Goal: Check status

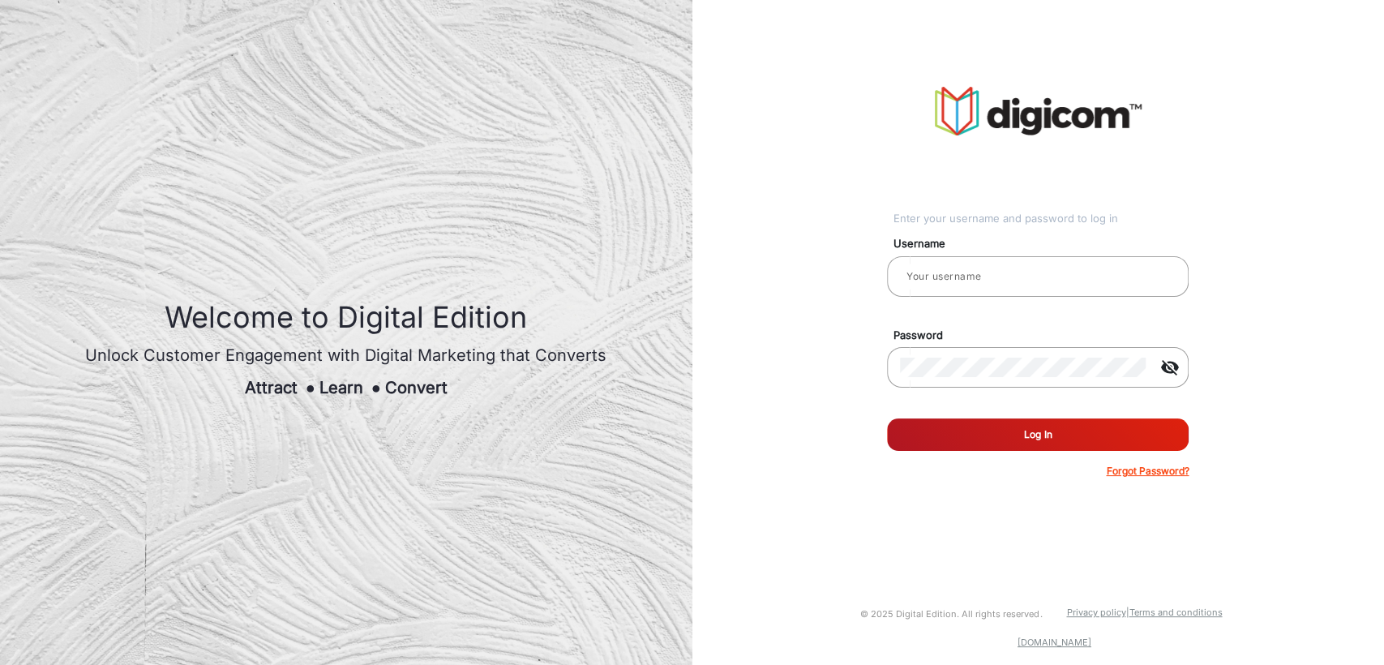
type input "[PERSON_NAME]"
click at [1005, 439] on button "Log In" at bounding box center [1038, 434] width 302 height 32
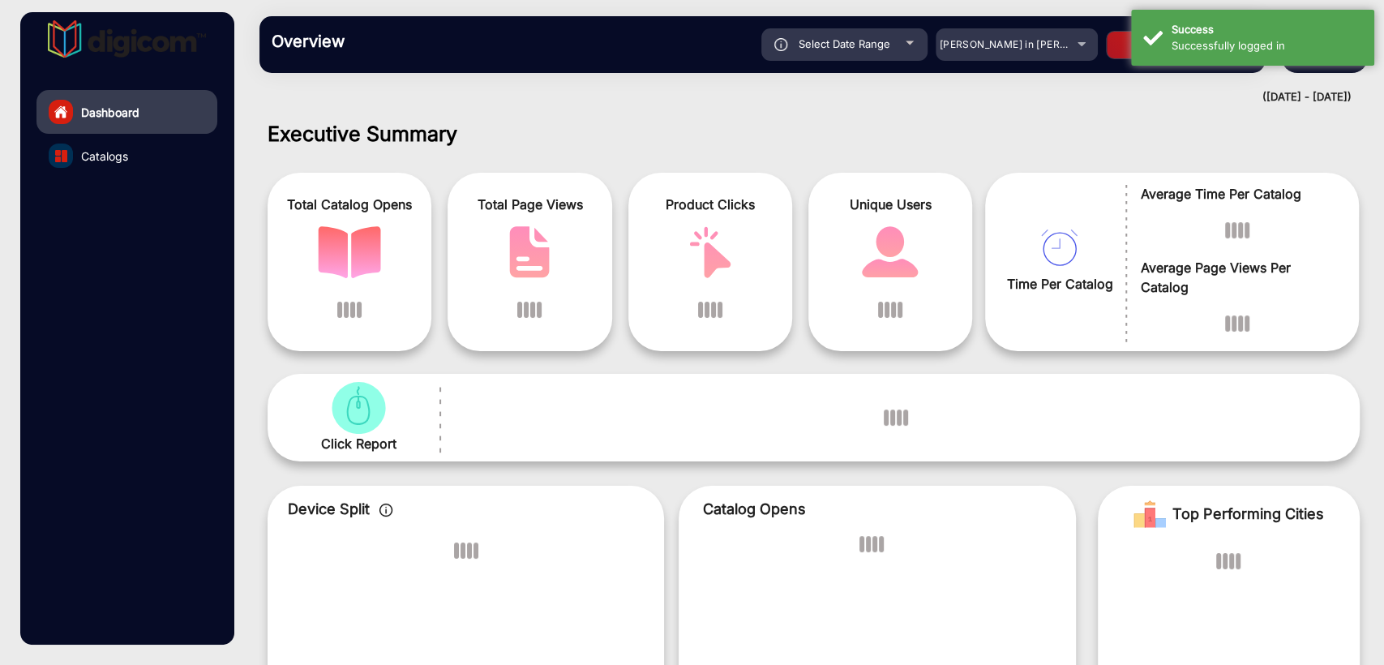
scroll to position [12, 0]
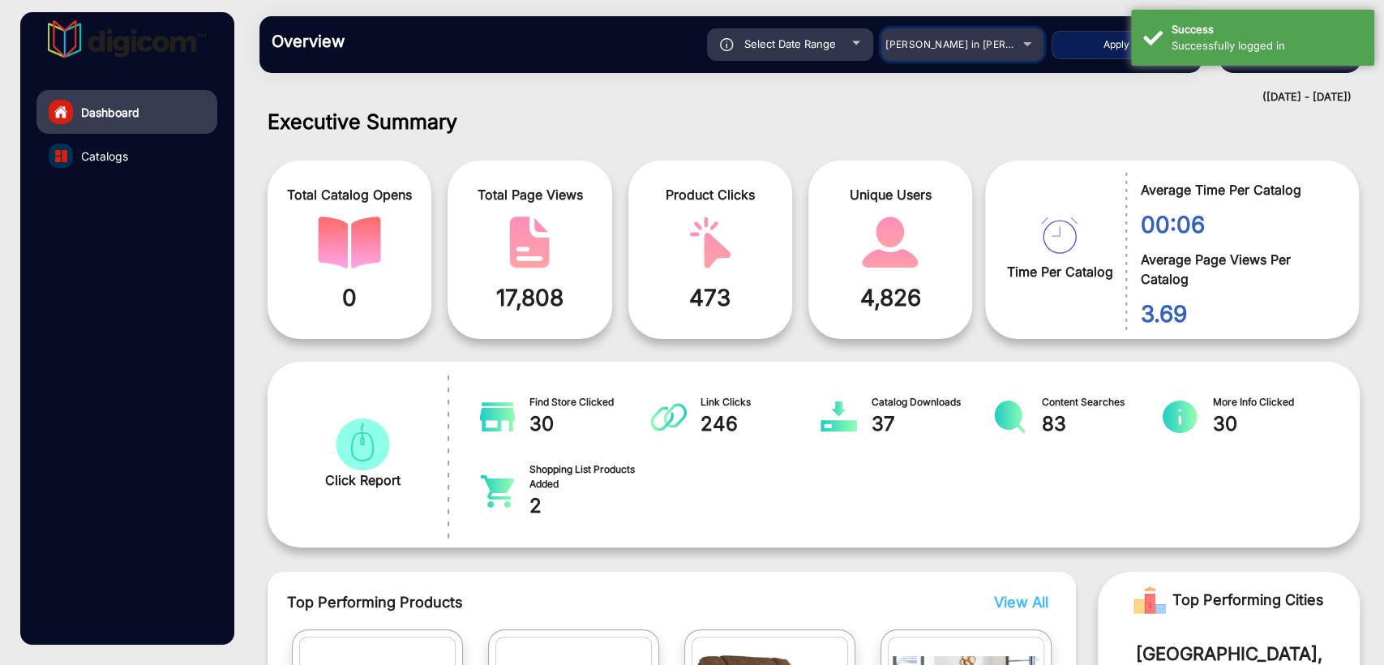
click at [943, 44] on span "[PERSON_NAME] in [PERSON_NAME]" at bounding box center [974, 44] width 179 height 12
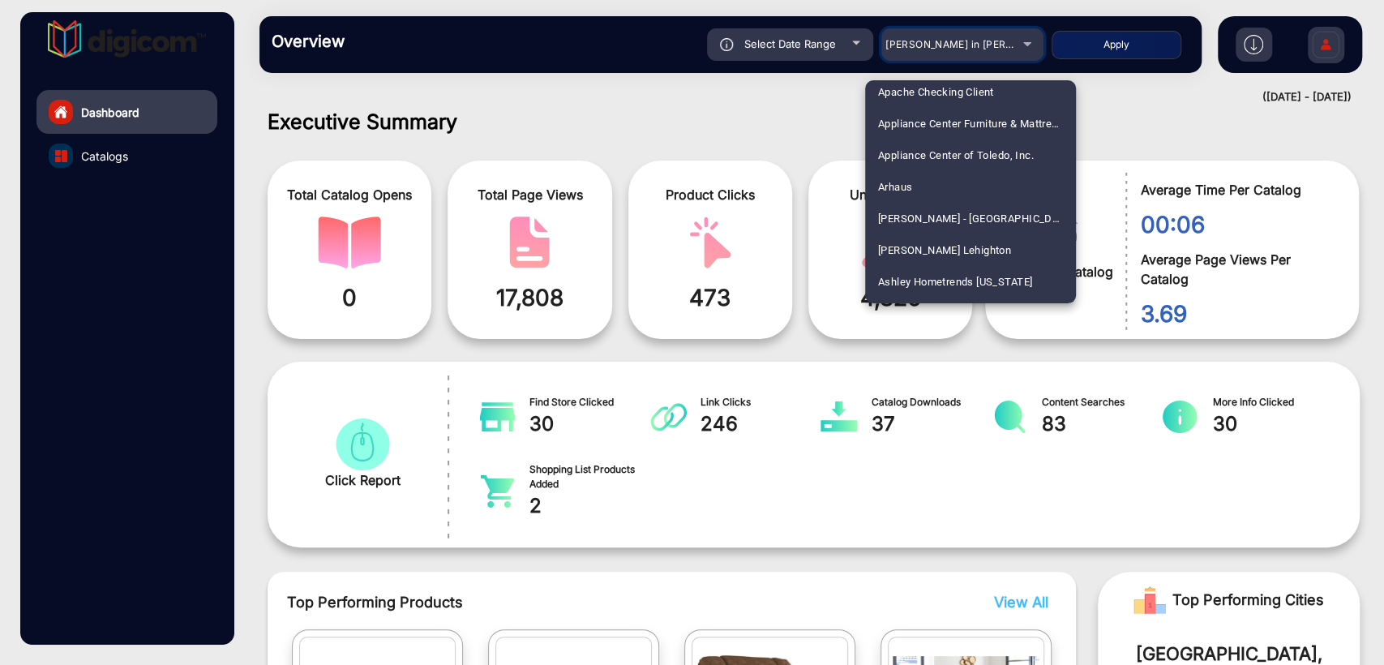
scroll to position [661, 0]
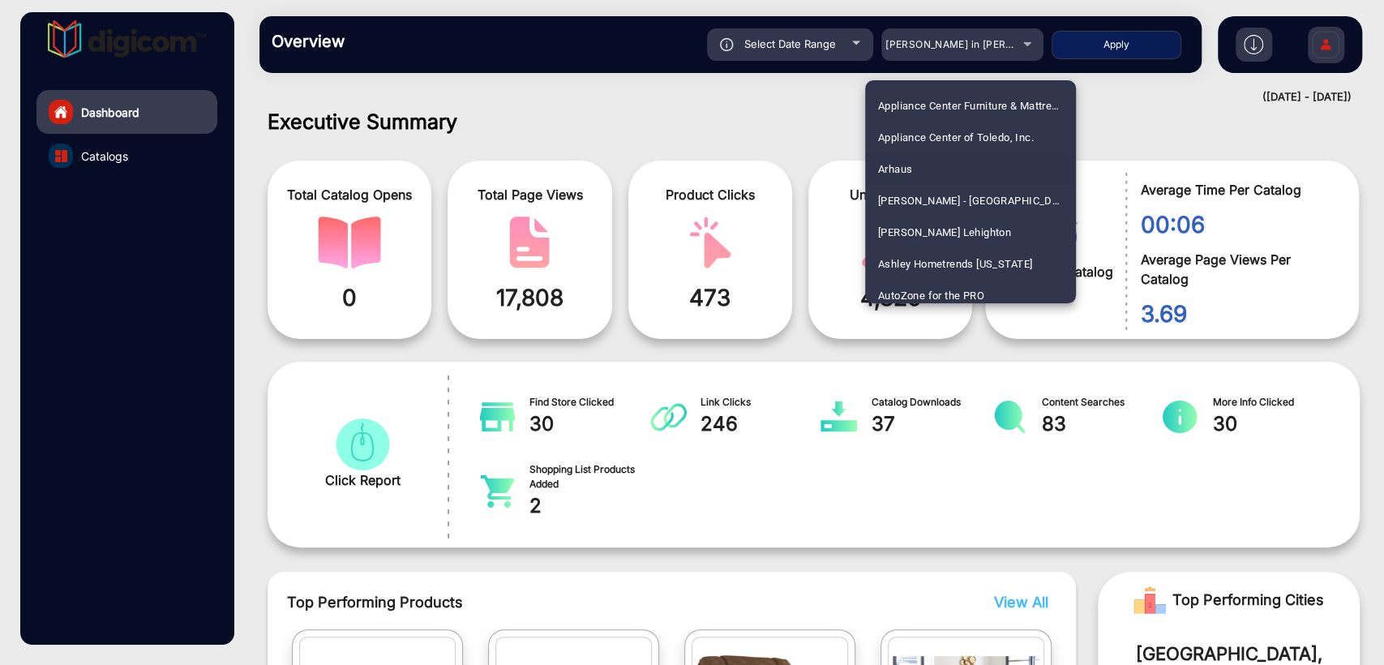
click at [921, 167] on mat-option "Arhaus" at bounding box center [970, 169] width 211 height 32
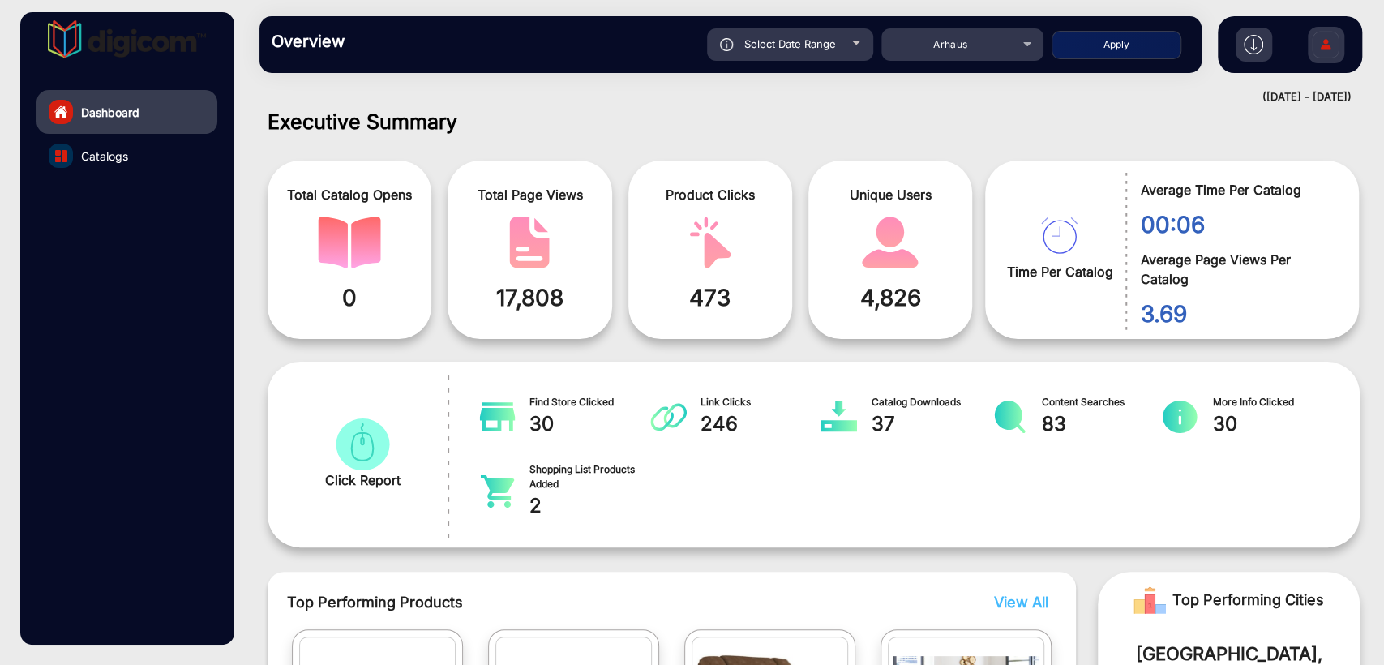
click at [1131, 50] on button "Apply" at bounding box center [1116, 45] width 130 height 28
type input "[DATE]"
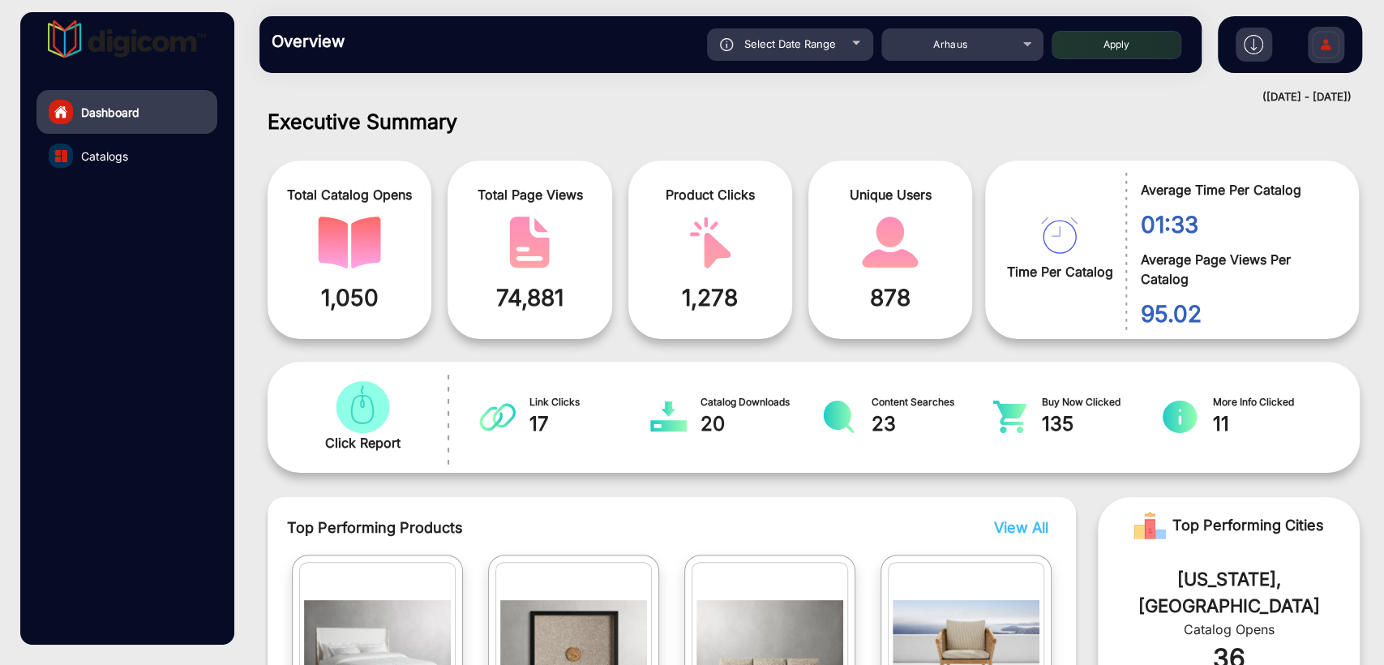
click at [490, 108] on mat-drawer-content "Overview Reports Understand what makes your customers tick and learn how they a…" at bounding box center [813, 332] width 1141 height 665
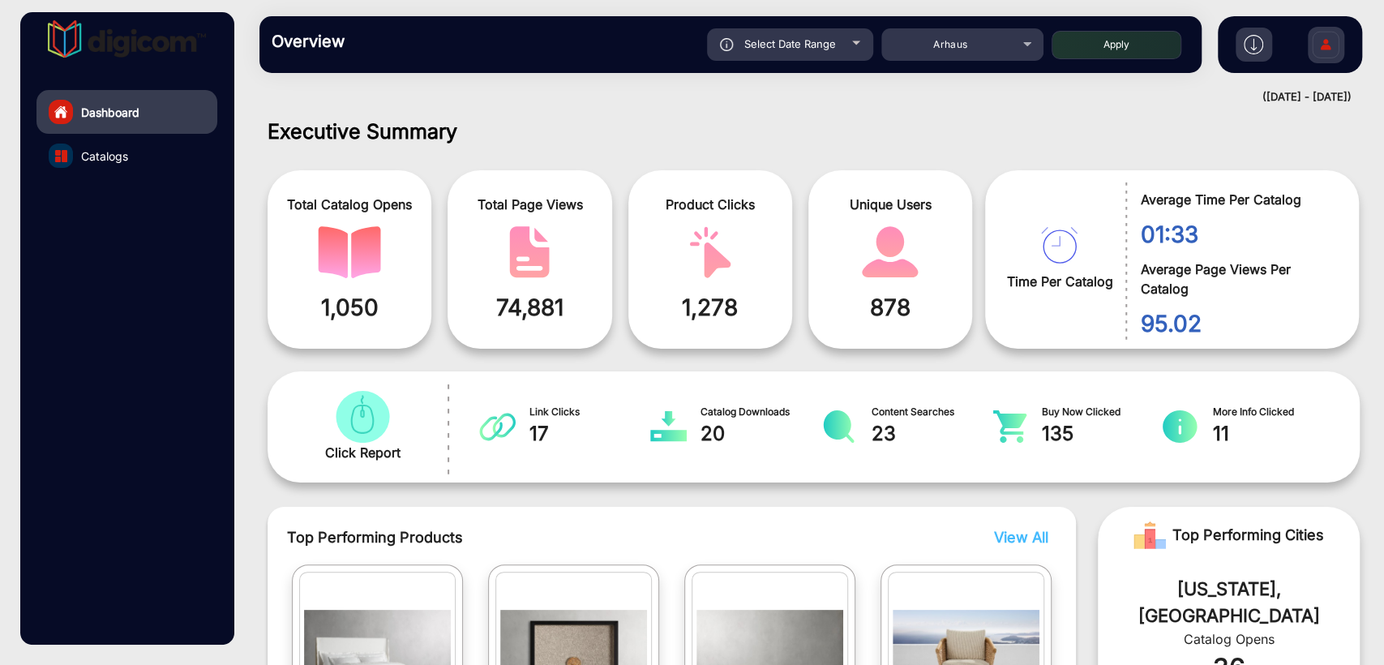
scroll to position [0, 0]
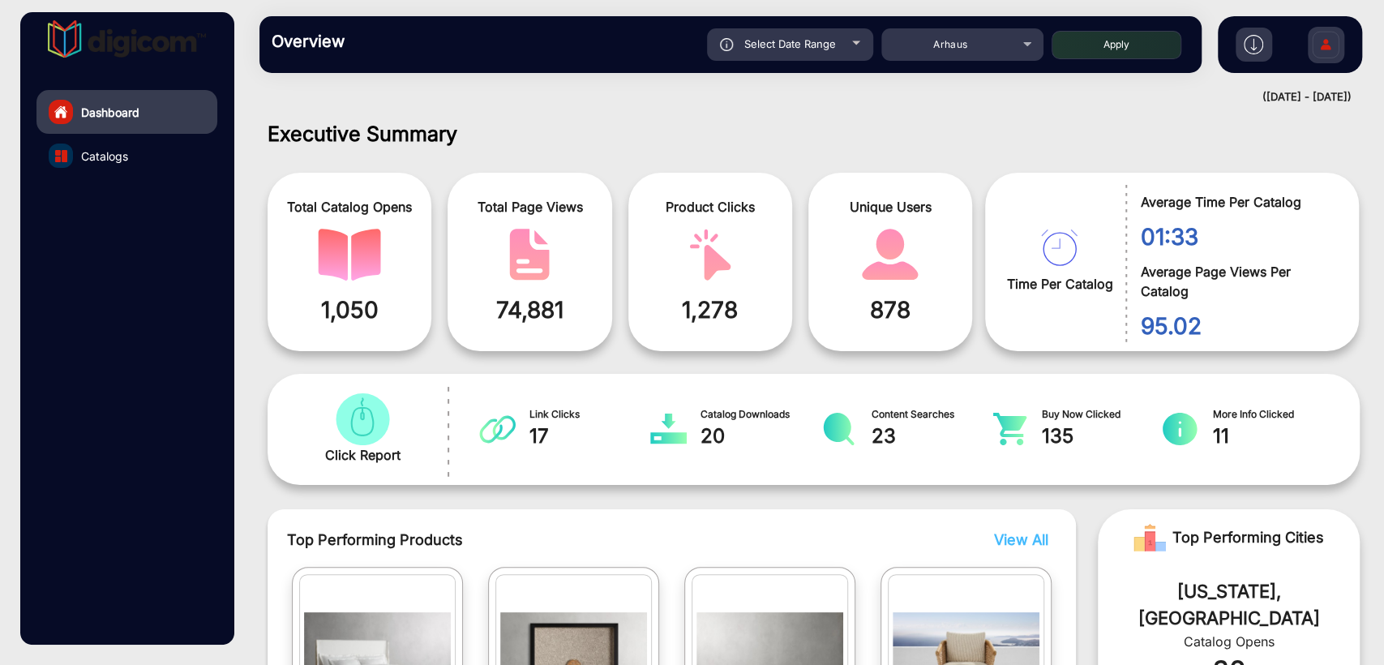
click at [574, 123] on h1 "Executive Summary" at bounding box center [814, 134] width 1092 height 24
click at [514, 96] on div "([DATE] - [DATE])" at bounding box center [797, 97] width 1108 height 16
